Goal: Task Accomplishment & Management: Use online tool/utility

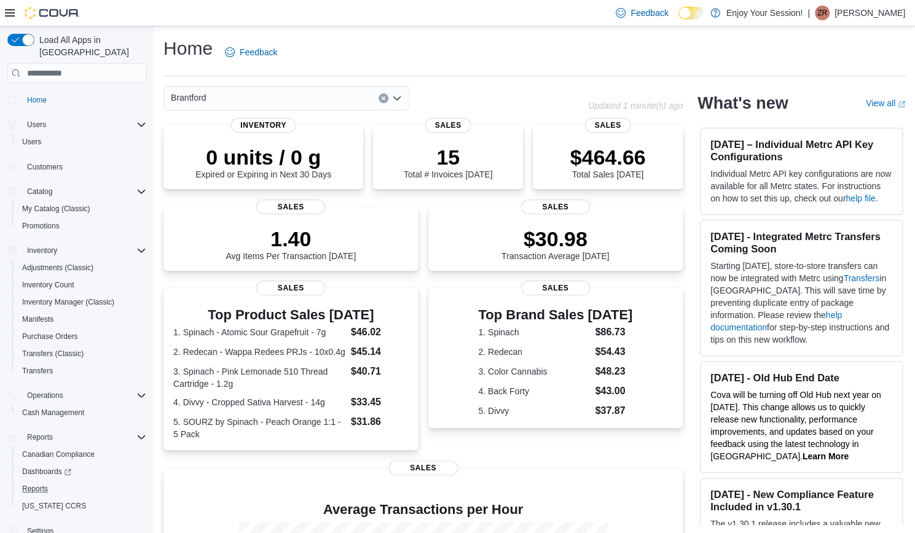
click at [39, 484] on button "Reports" at bounding box center [81, 489] width 139 height 17
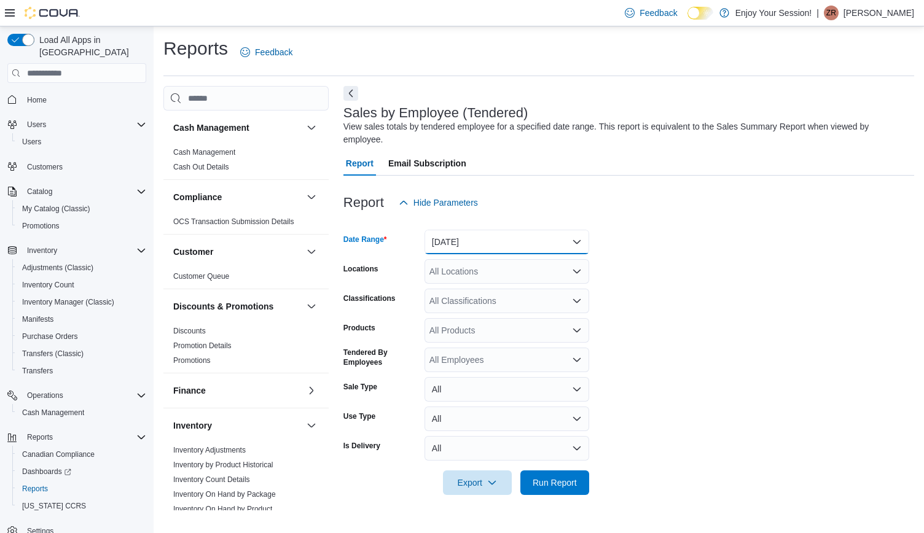
click at [516, 249] on button "[DATE]" at bounding box center [507, 242] width 165 height 25
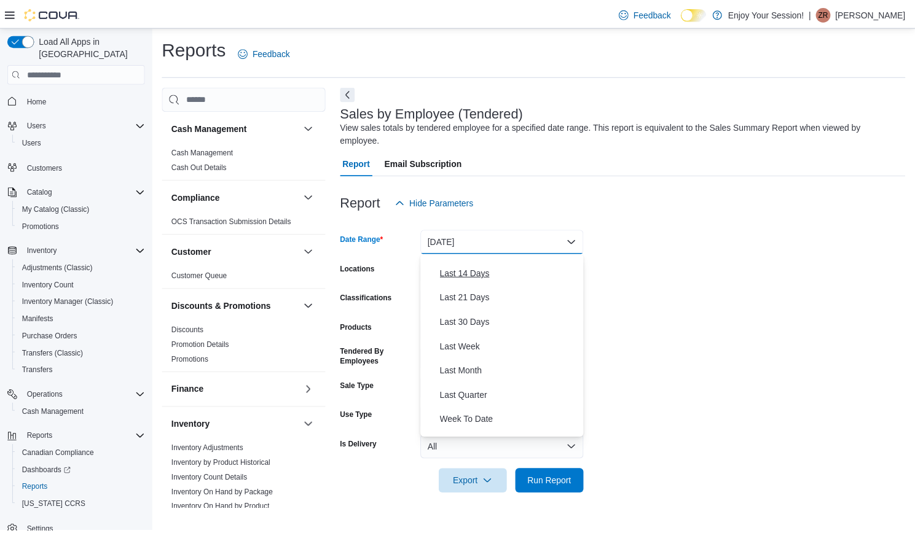
scroll to position [132, 0]
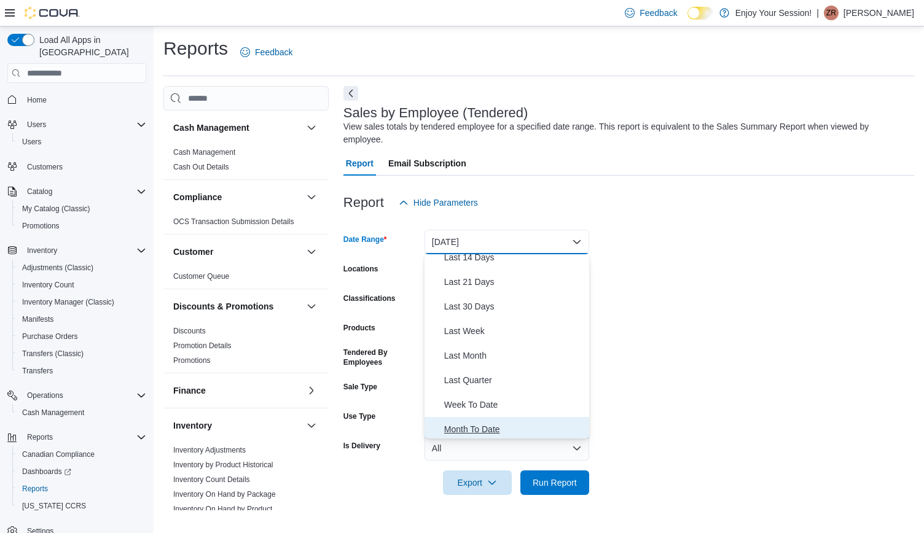
click at [476, 432] on span "Month To Date" at bounding box center [514, 429] width 140 height 15
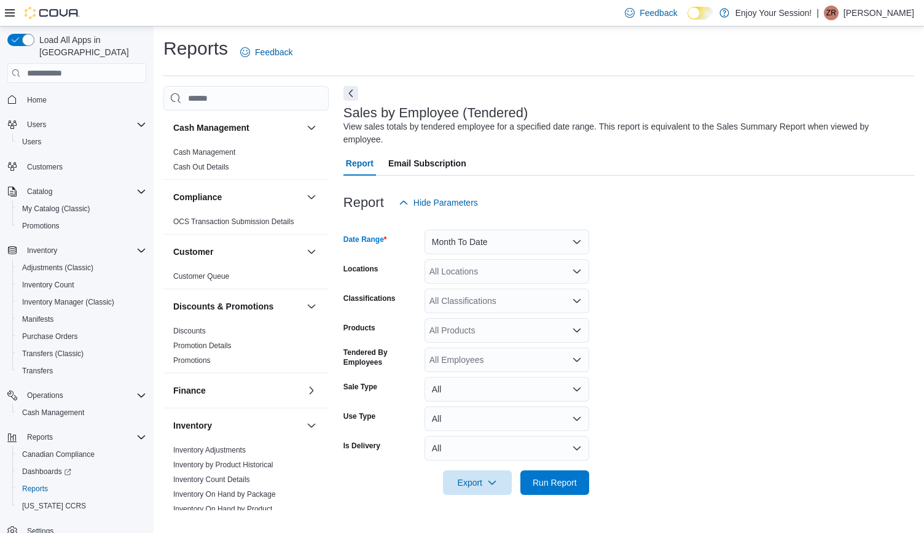
click at [488, 269] on div "All Locations" at bounding box center [507, 271] width 165 height 25
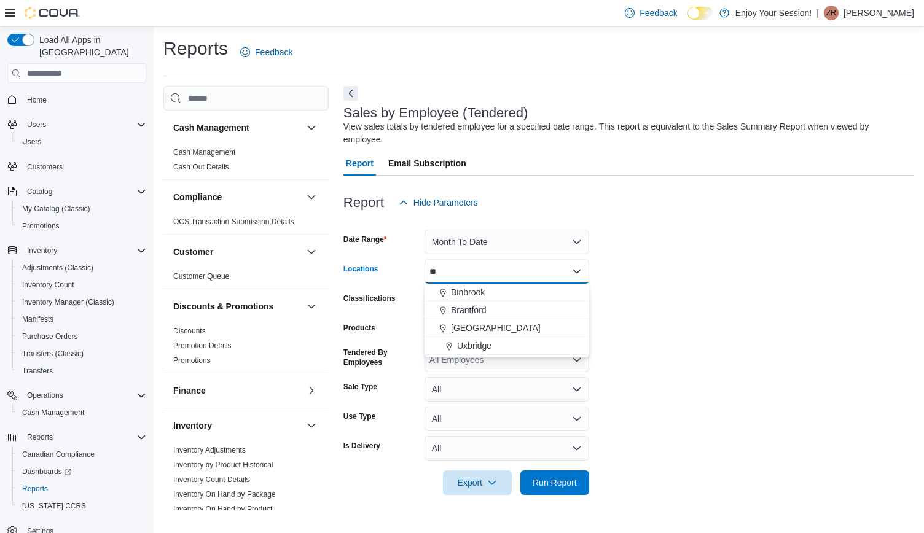
type input "**"
click at [488, 312] on div "Brantford" at bounding box center [507, 310] width 150 height 12
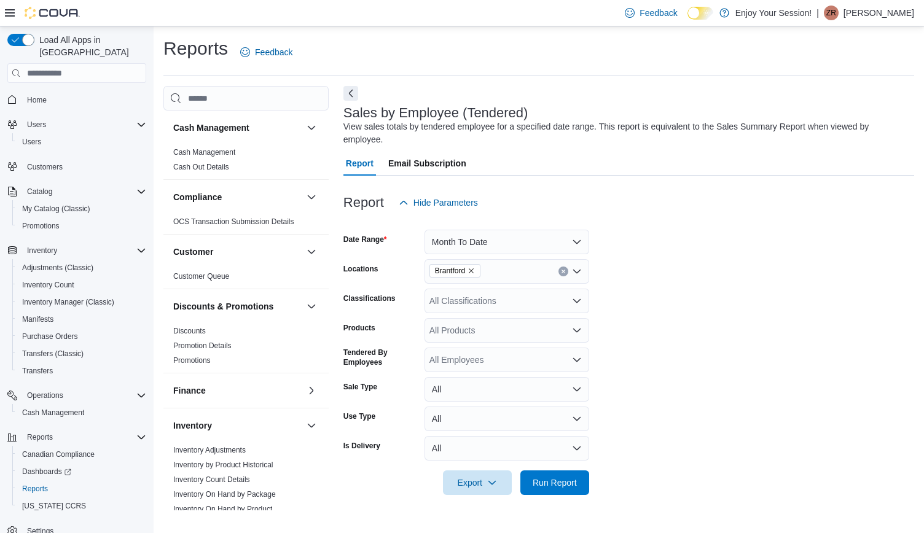
click at [549, 498] on div at bounding box center [629, 502] width 571 height 15
click at [571, 494] on span "Run Report" at bounding box center [555, 482] width 54 height 25
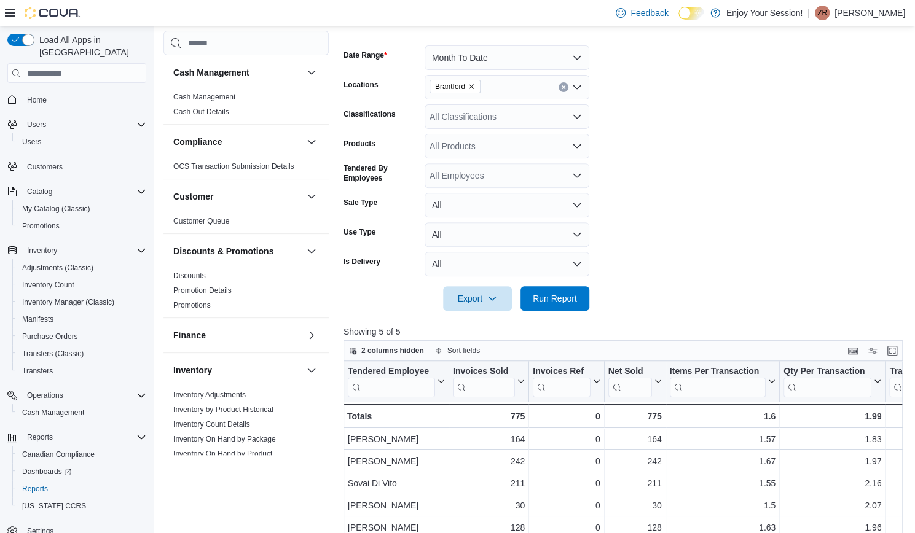
scroll to position [185, 0]
click at [894, 351] on button "Enter fullscreen" at bounding box center [892, 349] width 15 height 15
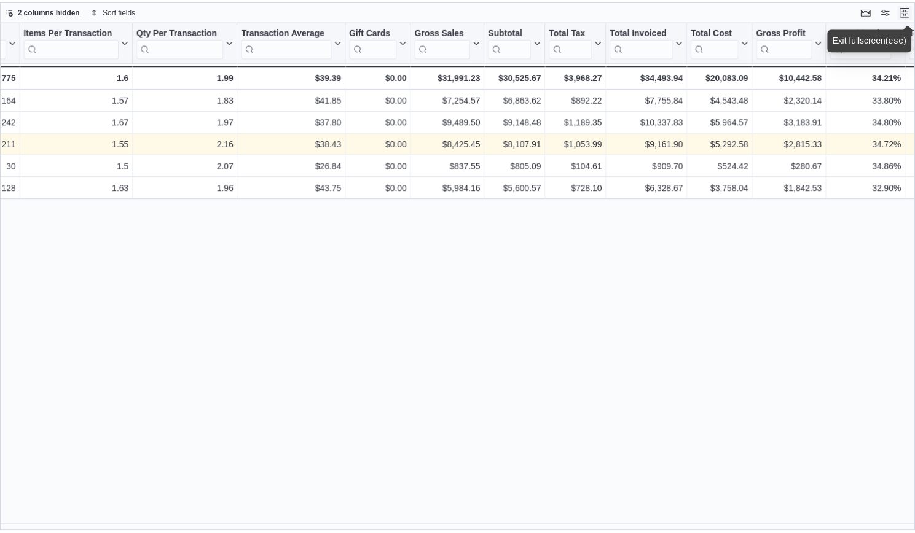
scroll to position [0, 320]
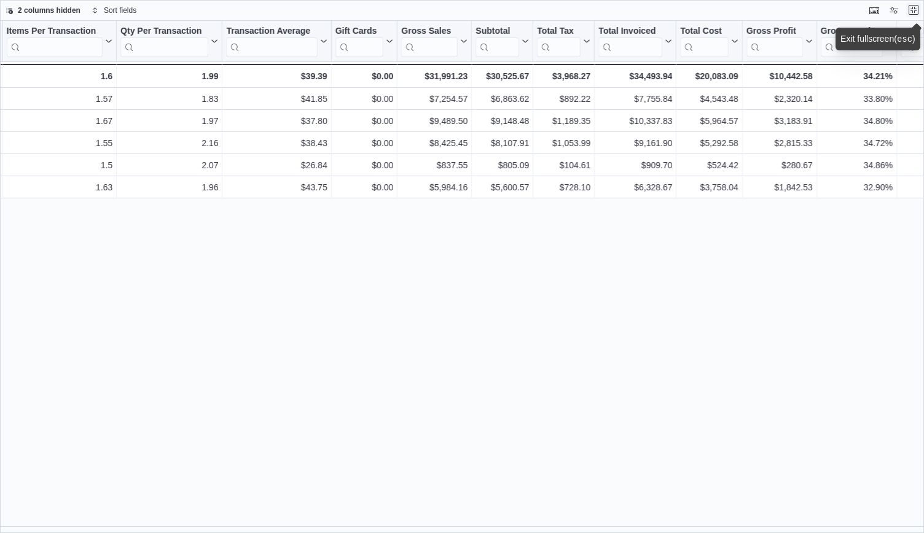
click at [912, 14] on button "Exit fullscreen" at bounding box center [913, 9] width 15 height 15
